Goal: Transaction & Acquisition: Purchase product/service

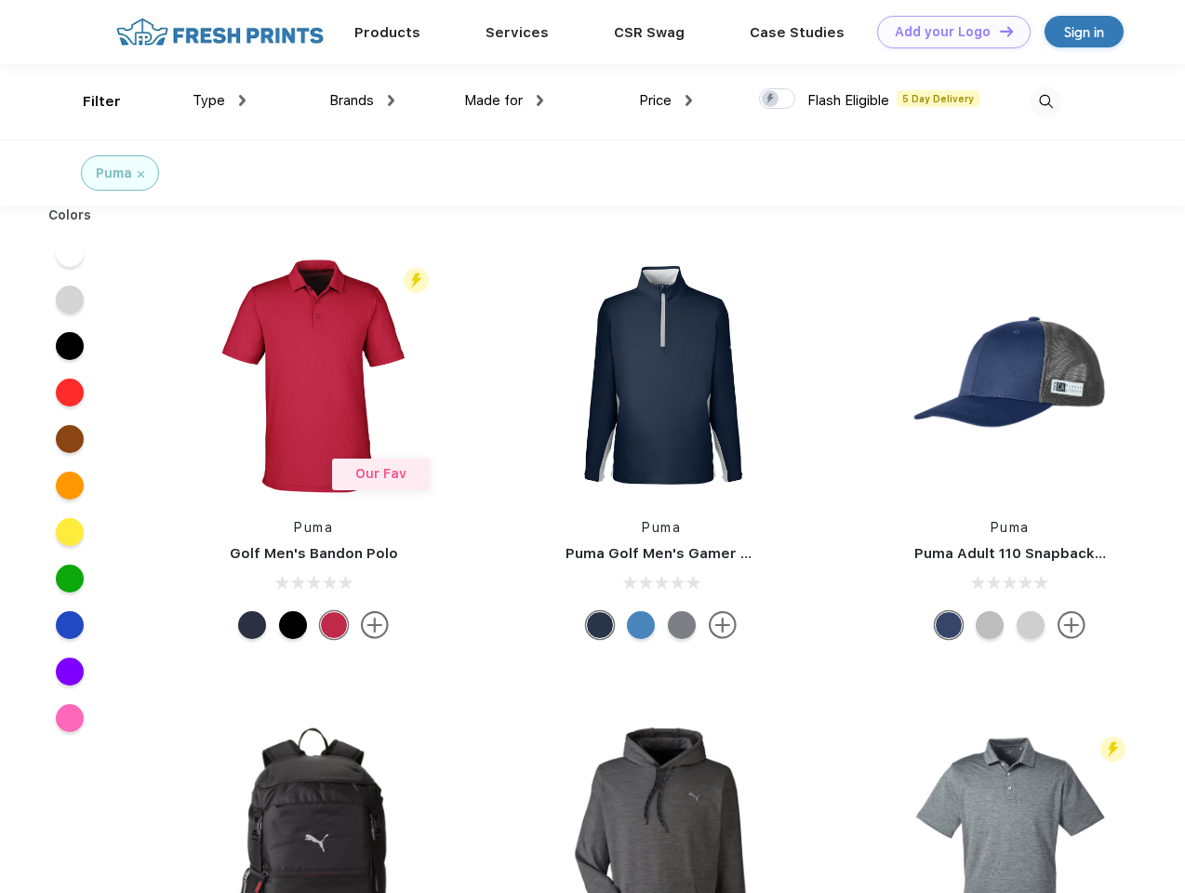
click at [947, 32] on link "Add your Logo Design Tool" at bounding box center [953, 32] width 153 height 33
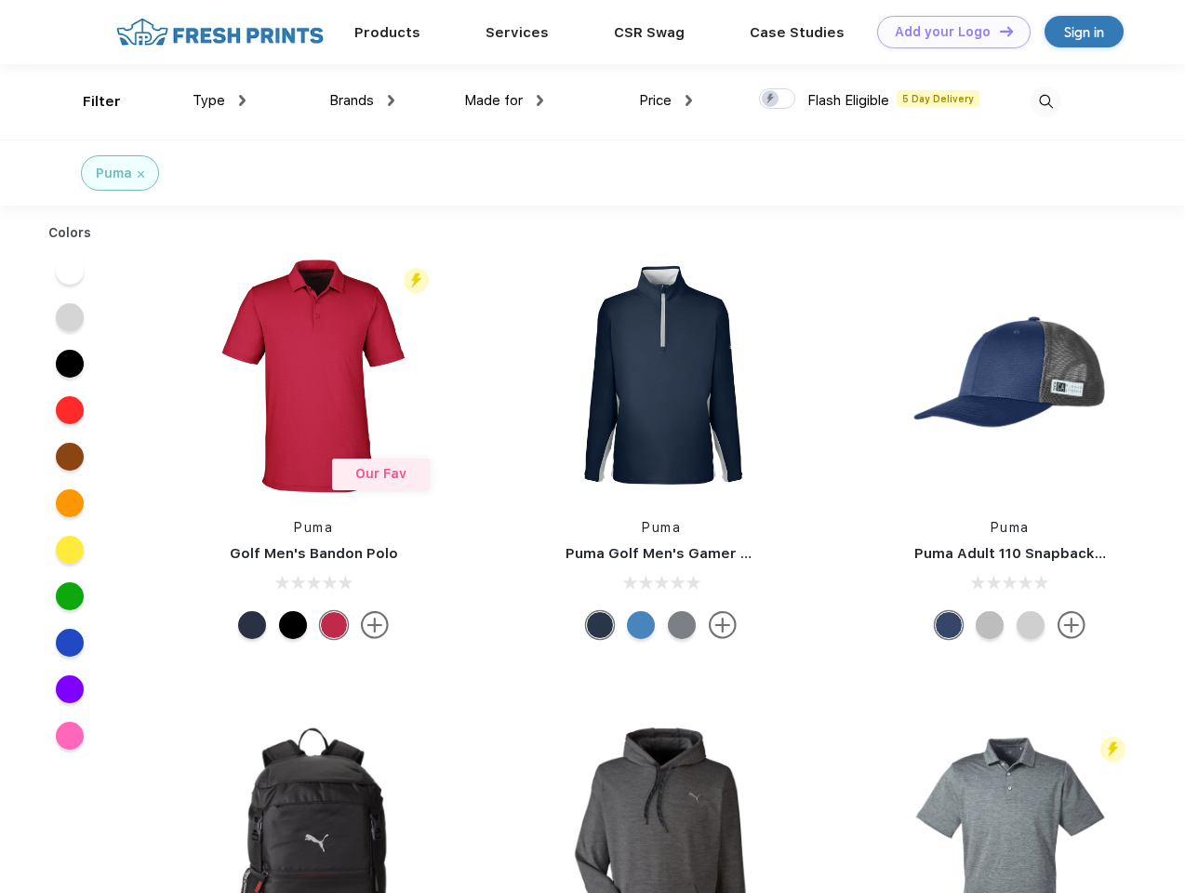
click at [0, 0] on div "Design Tool" at bounding box center [0, 0] width 0 height 0
click at [998, 31] on link "Add your Logo Design Tool" at bounding box center [953, 32] width 153 height 33
click at [89, 101] on div "Filter" at bounding box center [102, 101] width 38 height 21
click at [219, 100] on span "Type" at bounding box center [209, 100] width 33 height 17
click at [362, 100] on span "Brands" at bounding box center [351, 100] width 45 height 17
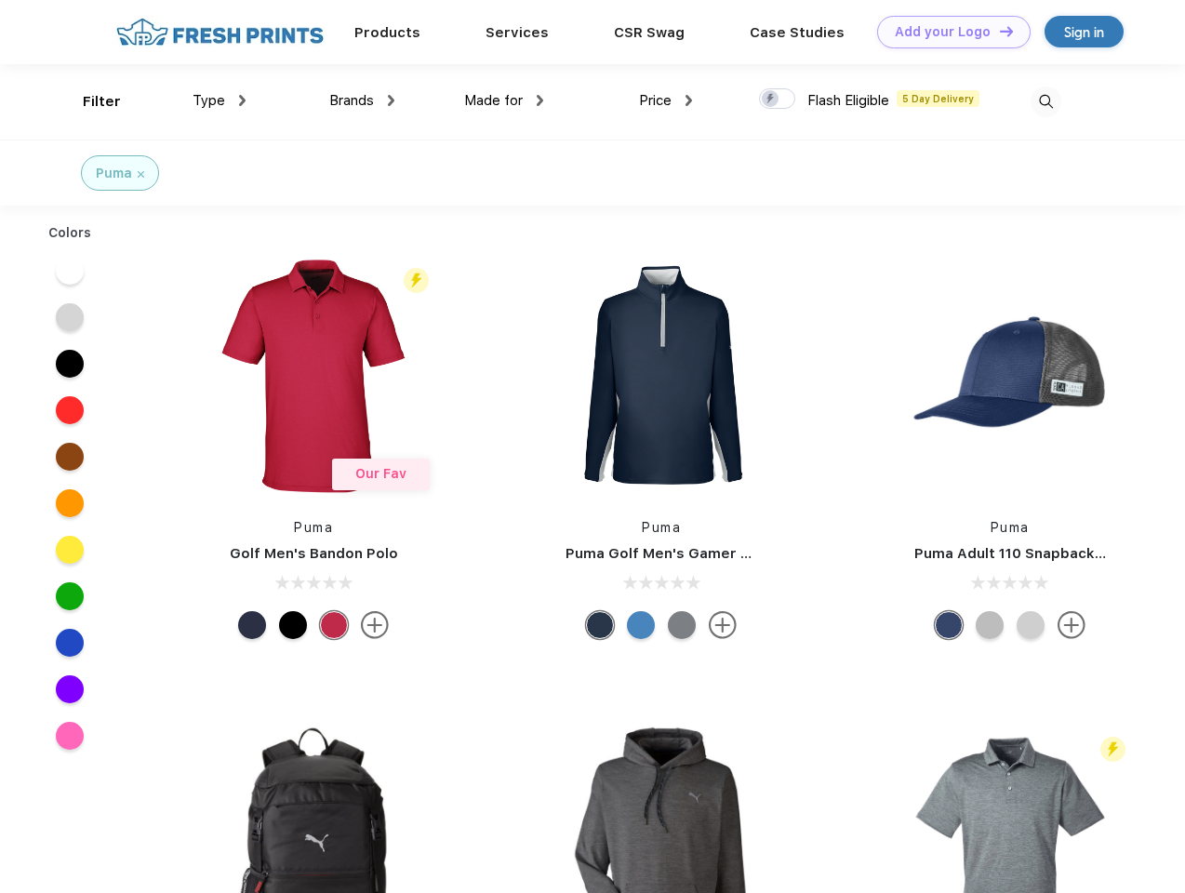
click at [504, 100] on span "Made for" at bounding box center [493, 100] width 59 height 17
click at [666, 100] on span "Price" at bounding box center [655, 100] width 33 height 17
click at [777, 100] on div at bounding box center [777, 98] width 36 height 20
click at [771, 100] on input "checkbox" at bounding box center [765, 93] width 12 height 12
click at [1045, 101] on img at bounding box center [1045, 101] width 31 height 31
